Goal: Check status: Check status

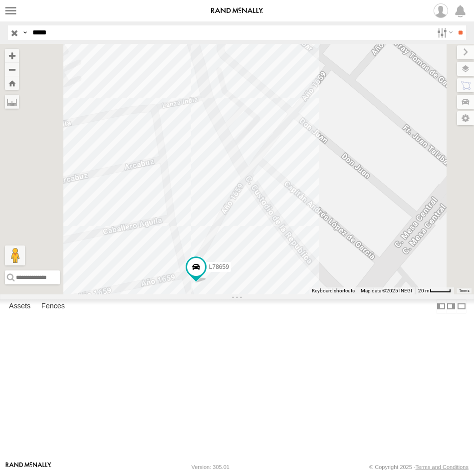
select select "**********"
click at [19, 69] on button "Zoom out" at bounding box center [12, 69] width 14 height 14
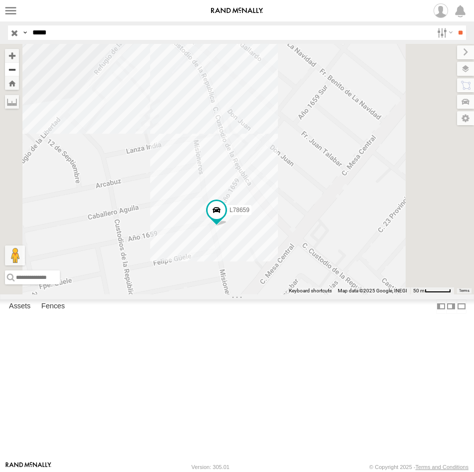
click at [19, 69] on button "Zoom out" at bounding box center [12, 69] width 14 height 14
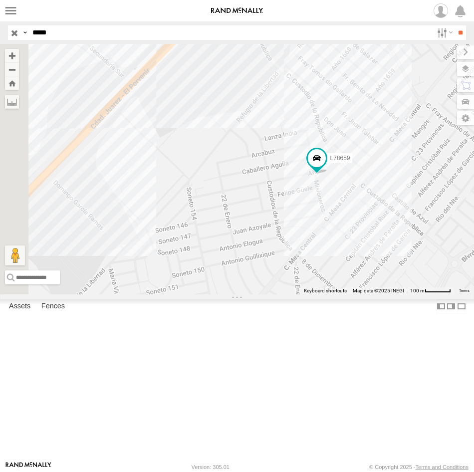
drag, startPoint x: 315, startPoint y: 207, endPoint x: 406, endPoint y: 183, distance: 94.8
click at [406, 183] on div "L78659" at bounding box center [237, 169] width 474 height 251
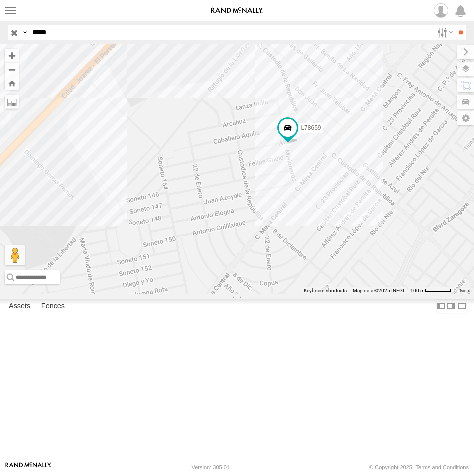
drag, startPoint x: 389, startPoint y: 316, endPoint x: 360, endPoint y: 285, distance: 42.7
click at [360, 285] on div "L78659" at bounding box center [237, 169] width 474 height 251
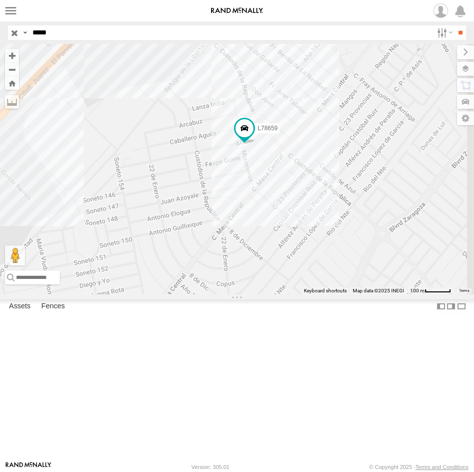
drag, startPoint x: 378, startPoint y: 330, endPoint x: 334, endPoint y: 330, distance: 44.4
click at [334, 295] on div "L78659" at bounding box center [237, 169] width 474 height 251
click at [19, 56] on button "Zoom in" at bounding box center [12, 55] width 14 height 13
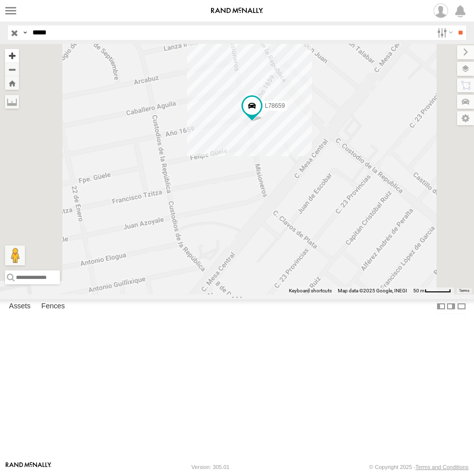
click at [5, 49] on button "Zoom in" at bounding box center [12, 55] width 14 height 13
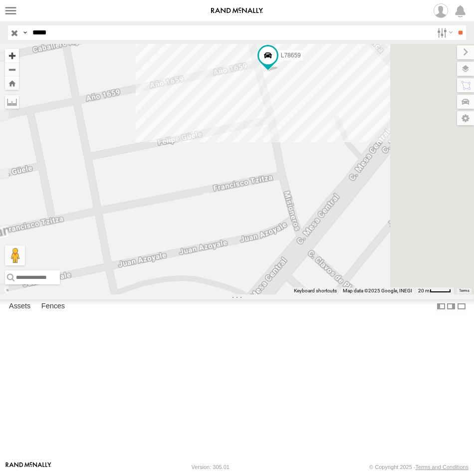
click at [19, 55] on button "Zoom in" at bounding box center [12, 55] width 14 height 13
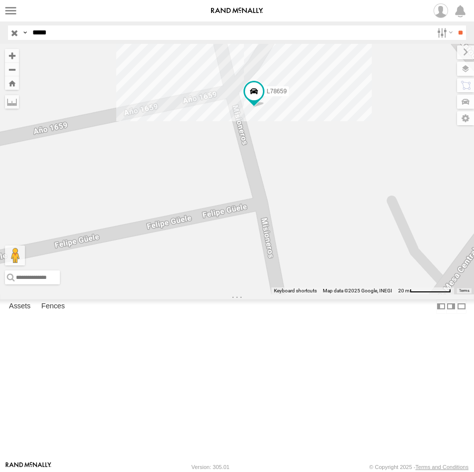
drag, startPoint x: 413, startPoint y: 144, endPoint x: 365, endPoint y: 285, distance: 148.7
click at [365, 285] on div "L78659" at bounding box center [237, 169] width 474 height 251
click at [19, 69] on button "Zoom out" at bounding box center [12, 69] width 14 height 14
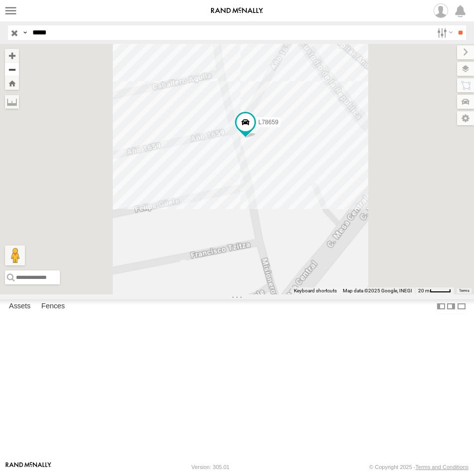
click at [19, 69] on button "Zoom out" at bounding box center [12, 69] width 14 height 14
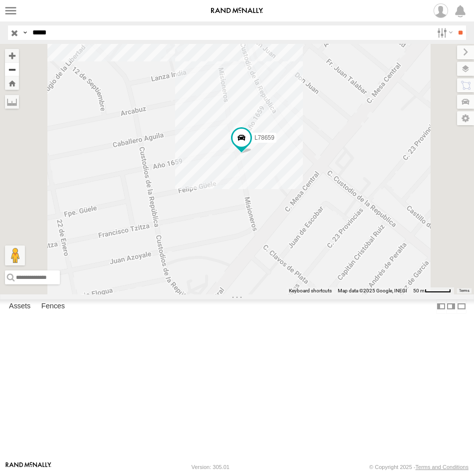
click at [19, 69] on button "Zoom out" at bounding box center [12, 69] width 14 height 14
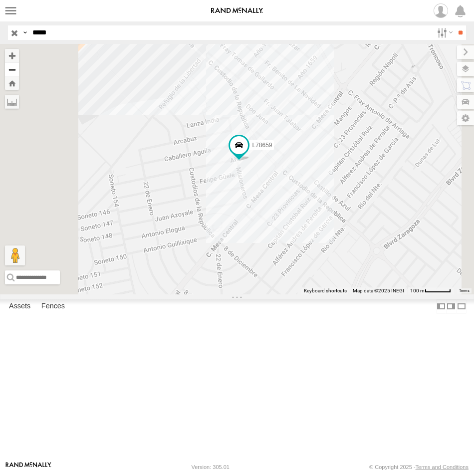
click at [19, 69] on button "Zoom out" at bounding box center [12, 69] width 14 height 14
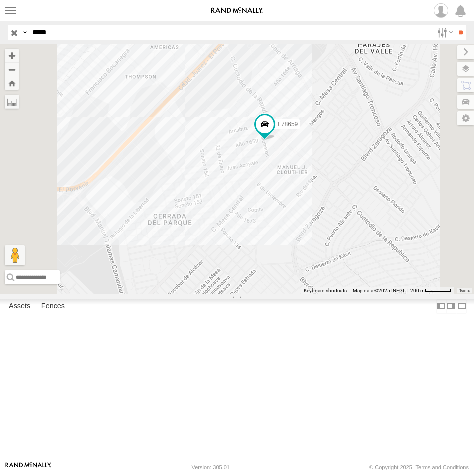
drag, startPoint x: 329, startPoint y: 337, endPoint x: 356, endPoint y: 311, distance: 38.1
click at [356, 295] on div "L78659" at bounding box center [237, 169] width 474 height 251
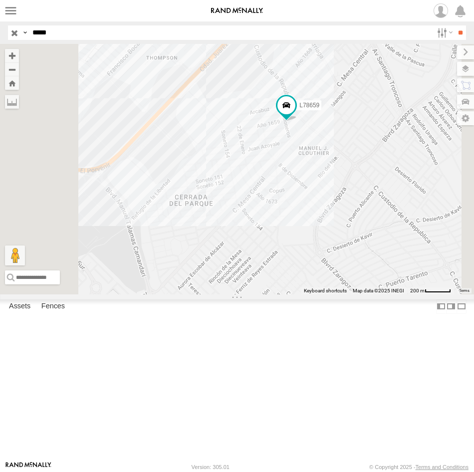
drag, startPoint x: 341, startPoint y: 364, endPoint x: 363, endPoint y: 345, distance: 29.4
click at [363, 295] on div "L78659" at bounding box center [237, 169] width 474 height 251
click at [19, 72] on button "Zoom out" at bounding box center [12, 69] width 14 height 14
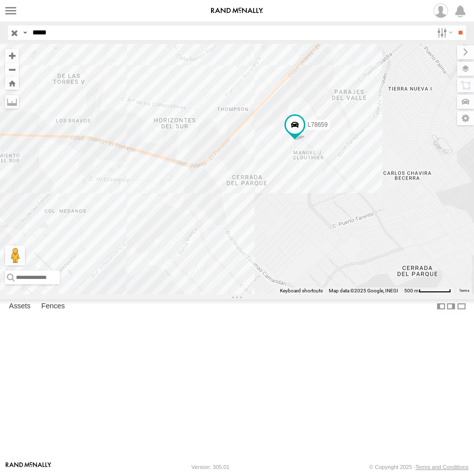
drag, startPoint x: 358, startPoint y: 335, endPoint x: 392, endPoint y: 330, distance: 34.3
click at [392, 295] on div "L78659" at bounding box center [237, 169] width 474 height 251
click at [19, 71] on button "Zoom out" at bounding box center [12, 69] width 14 height 14
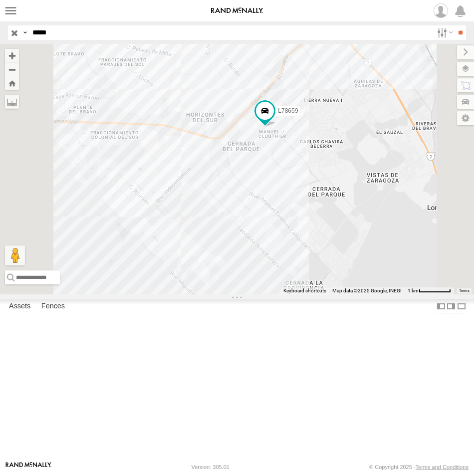
drag, startPoint x: 309, startPoint y: 344, endPoint x: 308, endPoint y: 315, distance: 30.0
click at [308, 295] on div "L78659" at bounding box center [237, 169] width 474 height 251
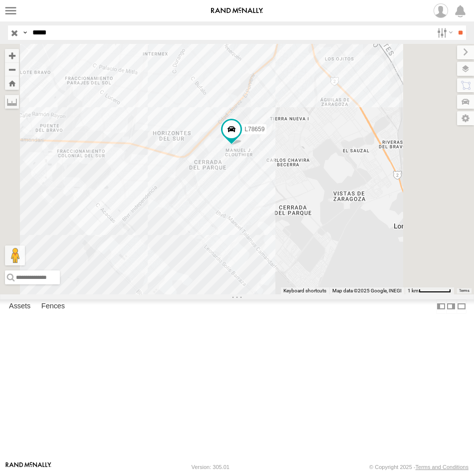
drag, startPoint x: 383, startPoint y: 277, endPoint x: 348, endPoint y: 297, distance: 40.5
click at [348, 295] on div "L78659" at bounding box center [237, 169] width 474 height 251
click at [19, 56] on button "Zoom in" at bounding box center [12, 55] width 14 height 13
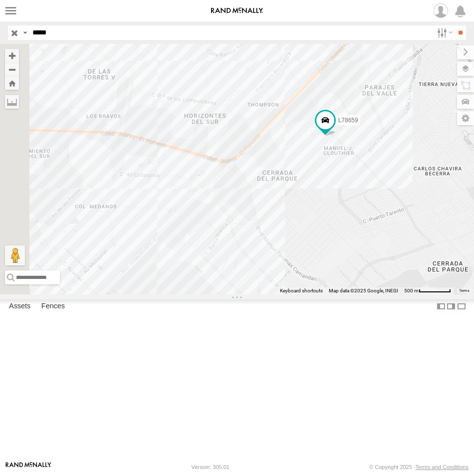
drag, startPoint x: 281, startPoint y: 315, endPoint x: 381, endPoint y: 330, distance: 101.5
click at [381, 295] on div "L78659" at bounding box center [237, 169] width 474 height 251
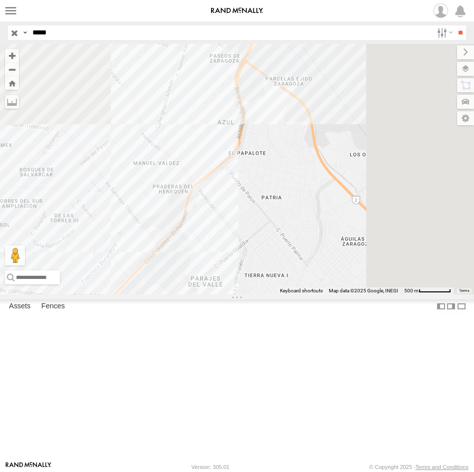
drag, startPoint x: 362, startPoint y: 407, endPoint x: 356, endPoint y: 277, distance: 129.9
click at [378, 213] on div "L78659" at bounding box center [237, 169] width 474 height 251
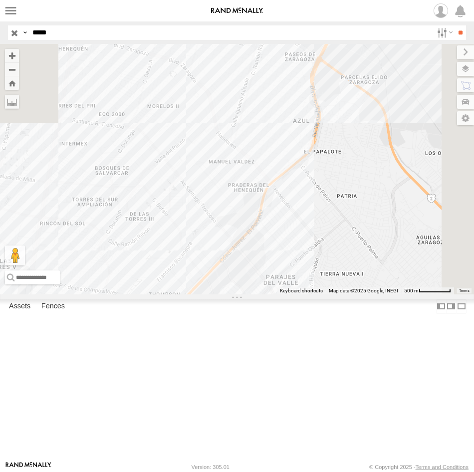
drag, startPoint x: 319, startPoint y: 396, endPoint x: 394, endPoint y: 395, distance: 74.9
click at [394, 295] on div "L78659" at bounding box center [237, 169] width 474 height 251
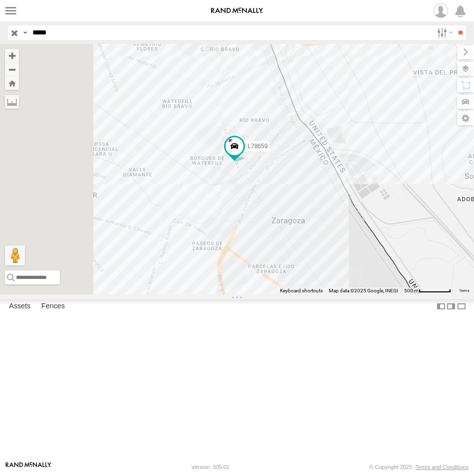
click at [69, 32] on input "*****" at bounding box center [230, 32] width 404 height 14
type input "*"
